Goal: Task Accomplishment & Management: Use online tool/utility

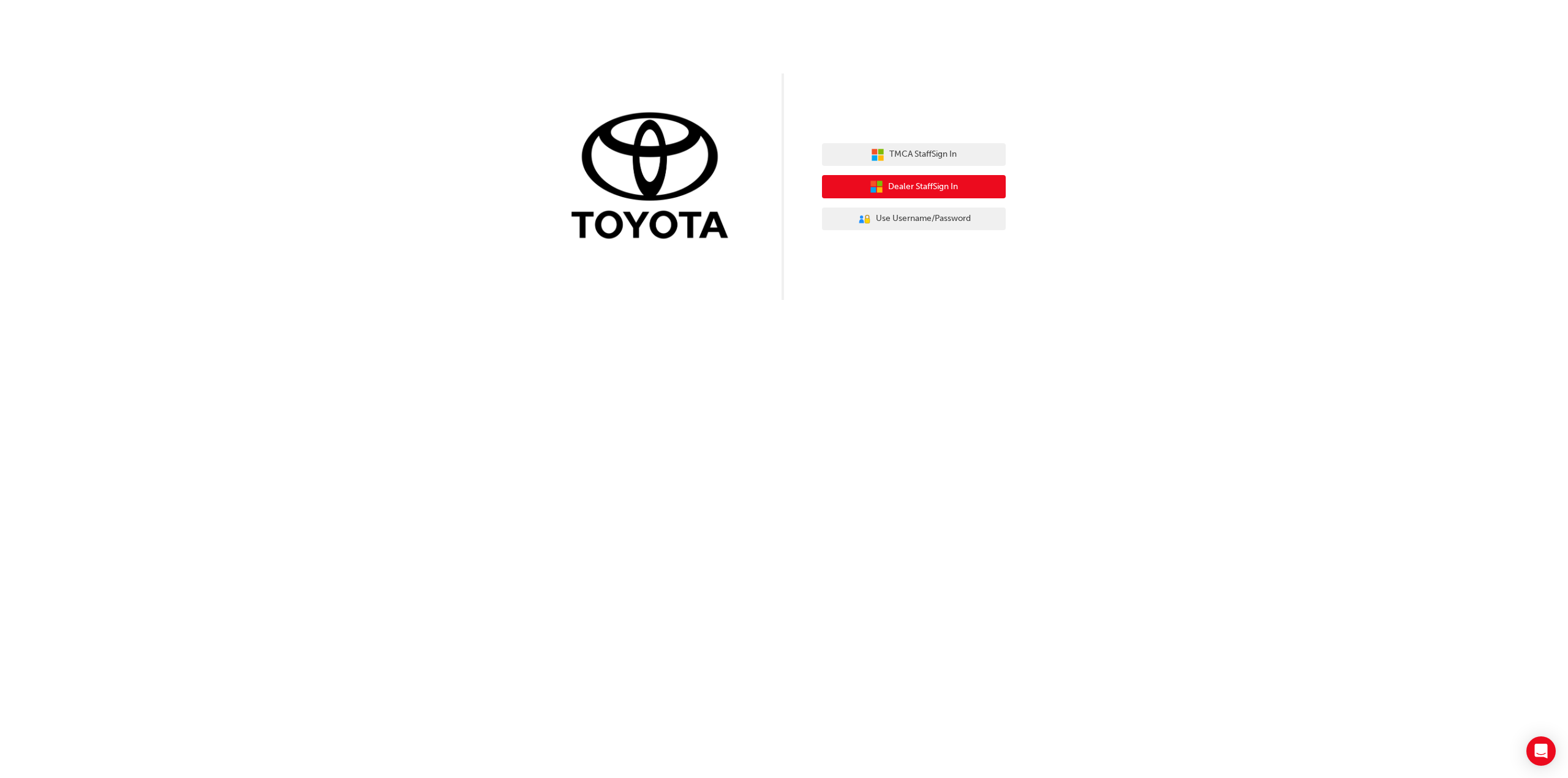
click at [926, 185] on span "Dealer Staff Sign In" at bounding box center [923, 186] width 70 height 14
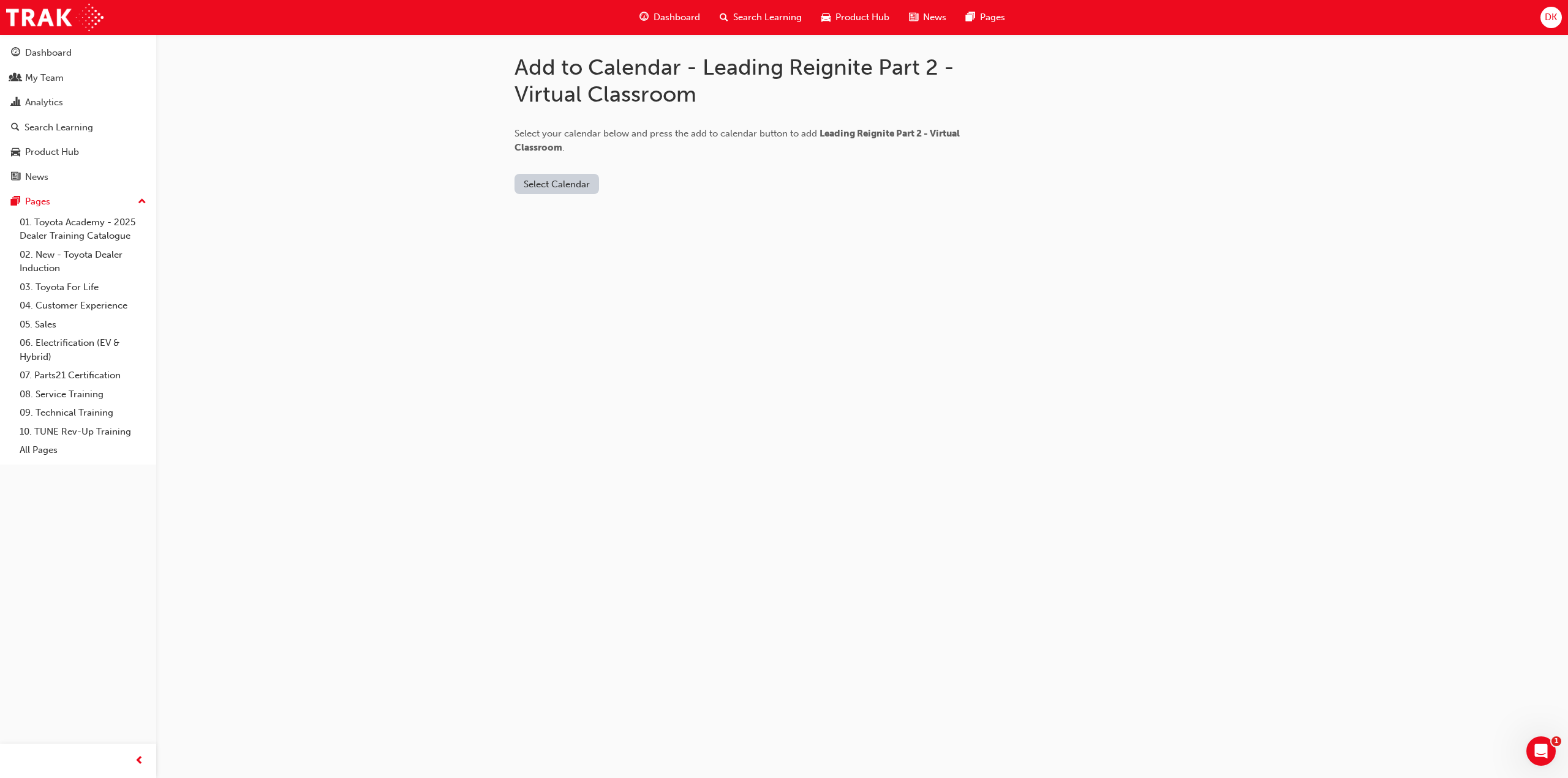
click at [553, 185] on button "Select Calendar" at bounding box center [557, 183] width 85 height 20
click at [552, 212] on div "[DOMAIN_NAME]" at bounding box center [557, 214] width 74 height 14
click at [552, 236] on div "Office 365" at bounding box center [542, 236] width 44 height 14
click at [632, 183] on button "Add to Calendar" at bounding box center [631, 183] width 87 height 20
click at [534, 188] on button "Office 365" at bounding box center [546, 183] width 62 height 20
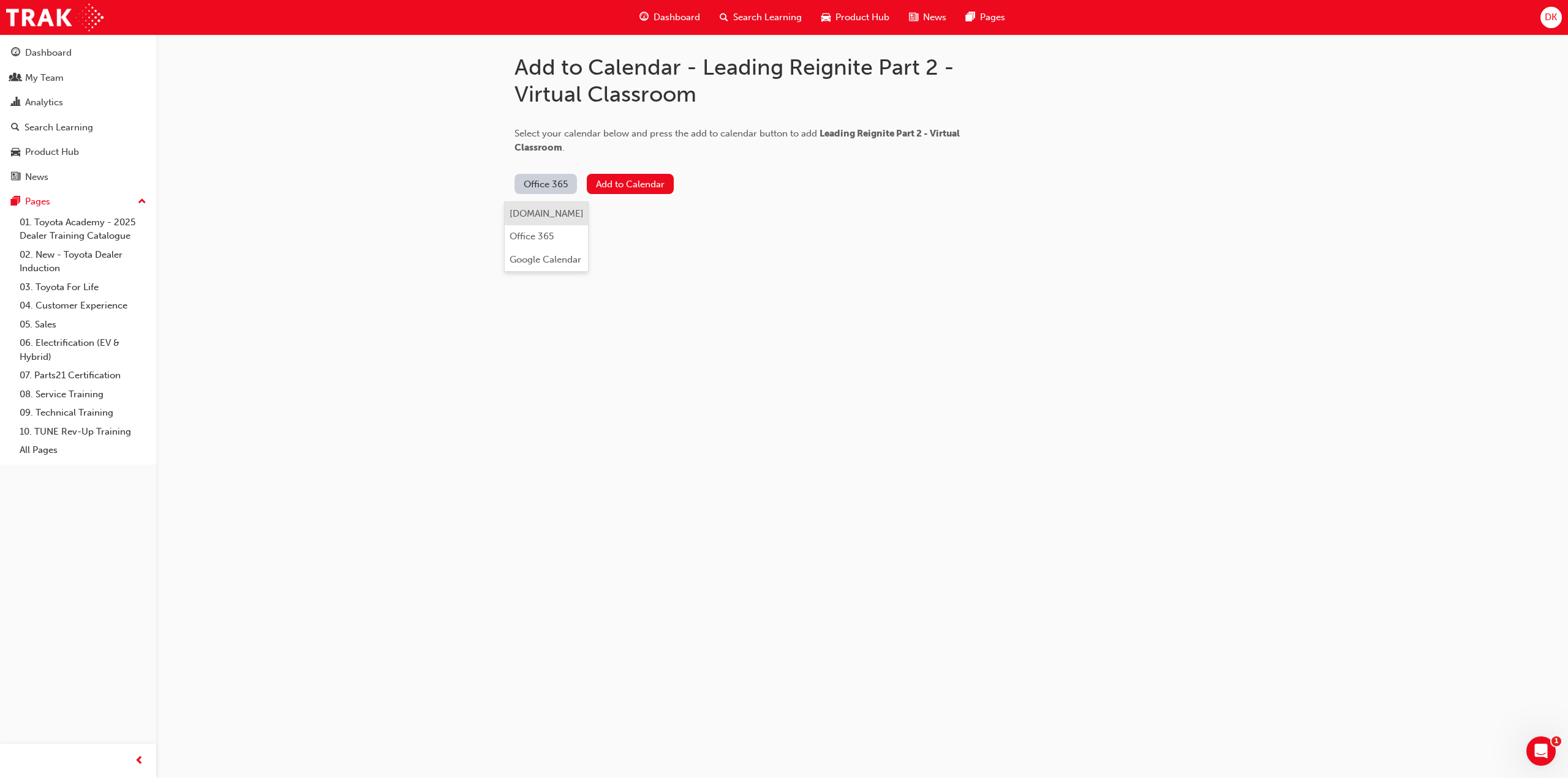
click at [529, 212] on div "[DOMAIN_NAME]" at bounding box center [547, 214] width 74 height 14
click at [645, 183] on button "Add to Calendar" at bounding box center [660, 183] width 87 height 20
